Goal: Transaction & Acquisition: Obtain resource

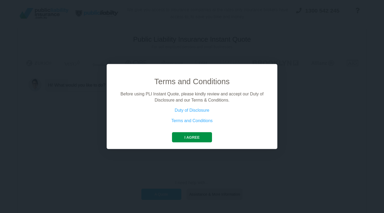
click at [198, 138] on button "I agree" at bounding box center [192, 137] width 40 height 10
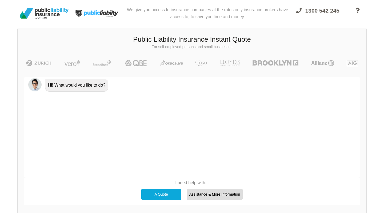
click at [170, 194] on div "A Quote" at bounding box center [161, 193] width 40 height 11
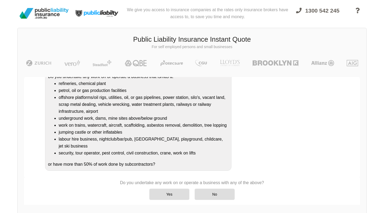
scroll to position [63, 0]
click at [223, 192] on div "No" at bounding box center [215, 193] width 40 height 11
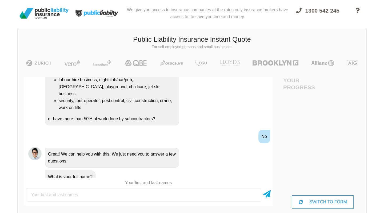
scroll to position [135, 0]
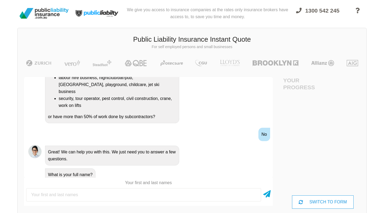
type input "A"
type input "[PERSON_NAME]"
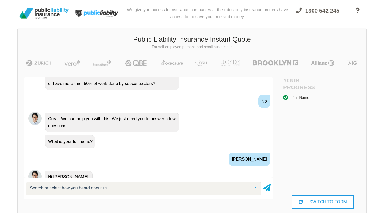
scroll to position [199, 0]
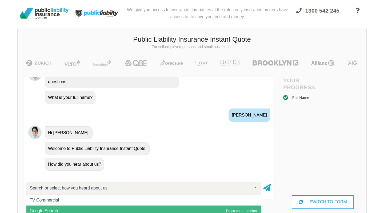
click at [82, 210] on span "Google Search" at bounding box center [143, 210] width 234 height 11
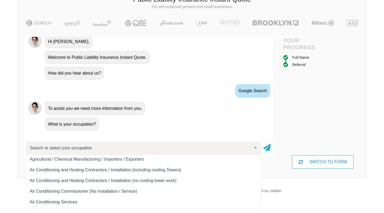
scroll to position [122, 0]
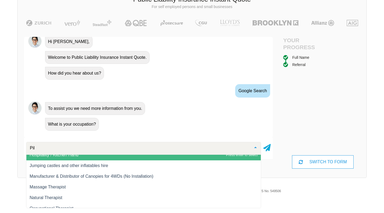
type input "Pila"
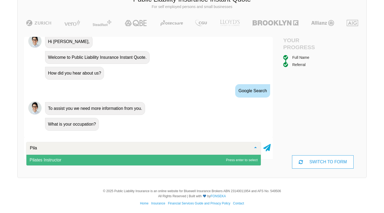
click at [83, 156] on span "Pilates Instructor" at bounding box center [143, 159] width 234 height 11
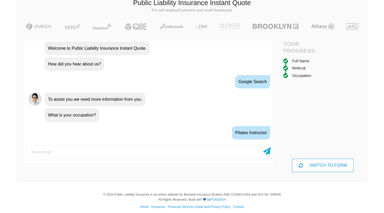
scroll to position [285, 0]
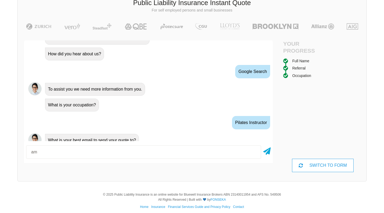
type input "a"
type input "[EMAIL_ADDRESS][DOMAIN_NAME]"
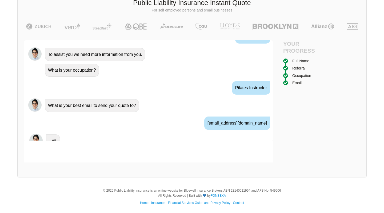
scroll to position [321, 0]
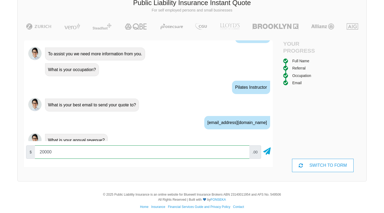
type input "200000"
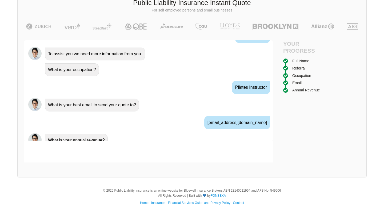
scroll to position [356, 0]
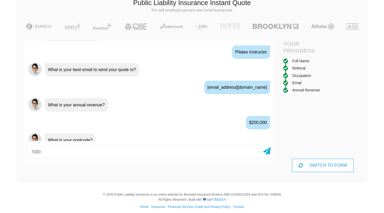
type input "7000"
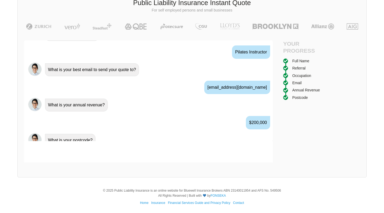
scroll to position [391, 0]
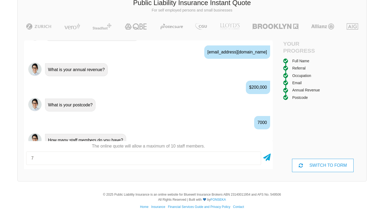
type input "7"
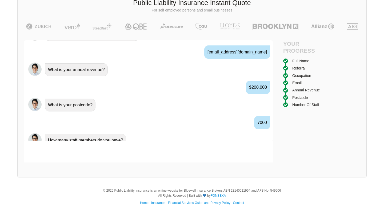
scroll to position [426, 0]
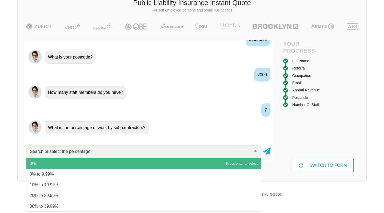
click at [61, 162] on span "0%" at bounding box center [143, 163] width 234 height 11
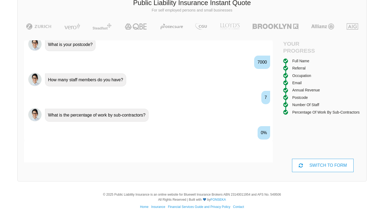
scroll to position [461, 0]
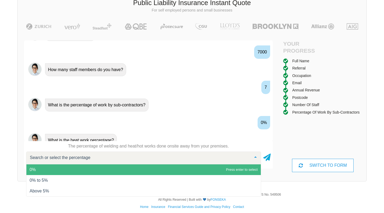
click at [104, 168] on span "0%" at bounding box center [143, 169] width 234 height 11
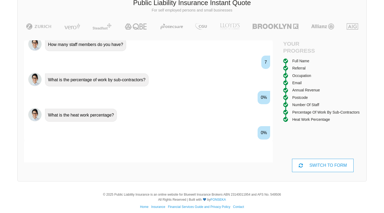
scroll to position [497, 0]
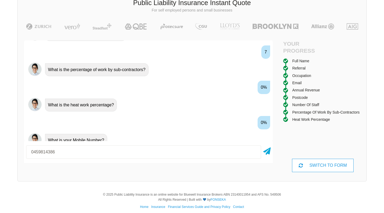
type input "0459814386"
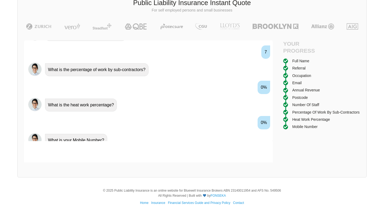
scroll to position [532, 0]
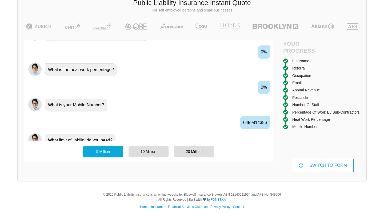
click at [113, 155] on div "5 Million" at bounding box center [103, 151] width 40 height 11
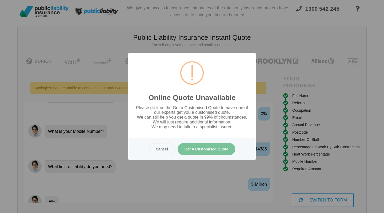
scroll to position [0, 0]
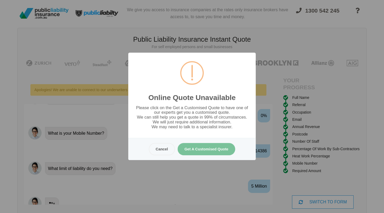
click at [161, 149] on button "Cancel" at bounding box center [162, 149] width 26 height 12
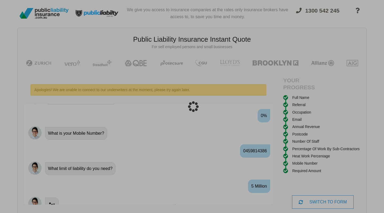
scroll to position [13, 0]
